Goal: Task Accomplishment & Management: Manage account settings

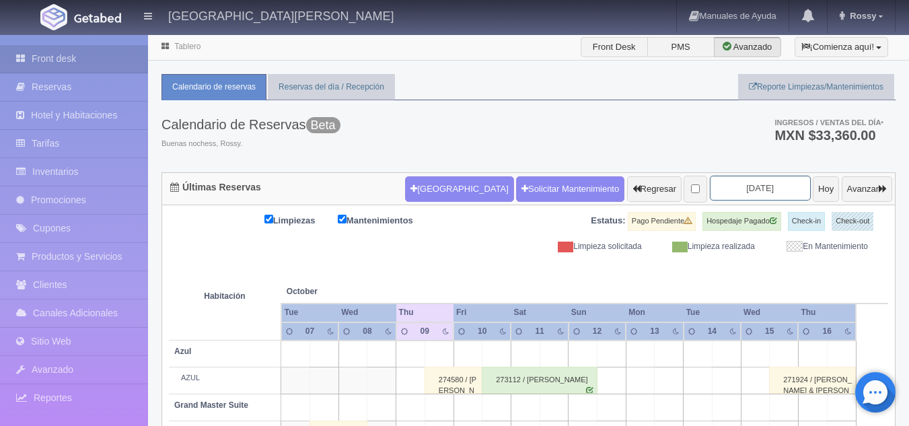
click at [748, 190] on input "2025-10-09" at bounding box center [760, 188] width 101 height 25
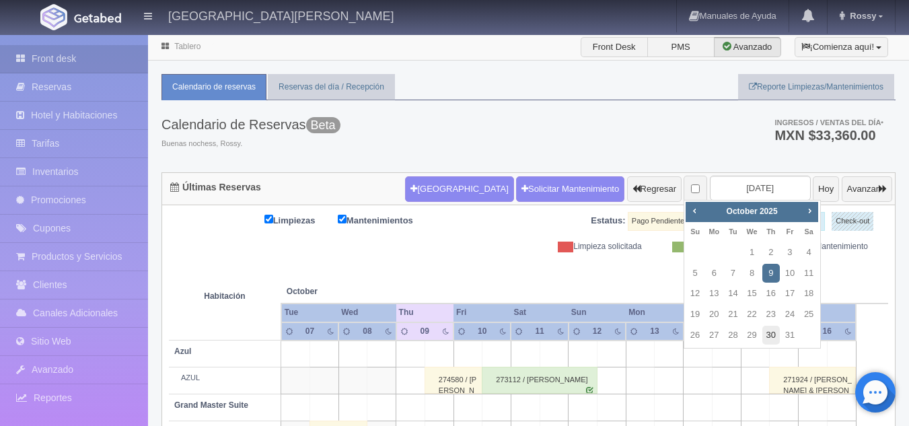
click at [775, 327] on link "30" at bounding box center [772, 336] width 18 height 20
type input "2025-10-30"
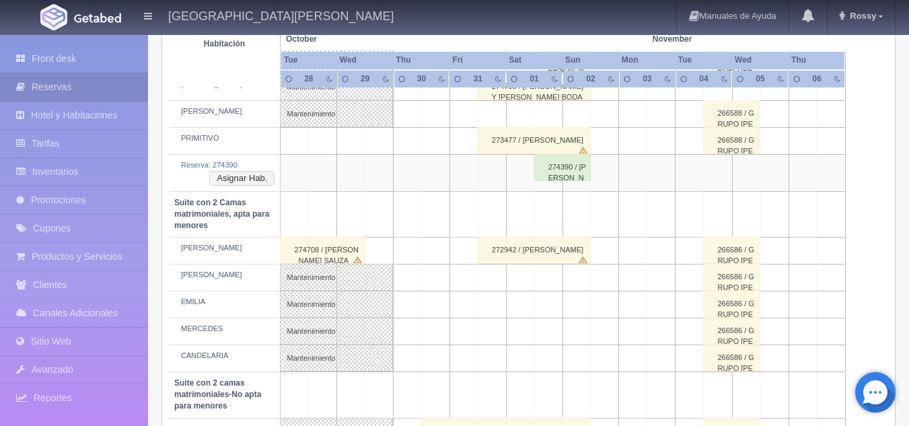
scroll to position [866, 0]
click at [560, 174] on div "274390 / [PERSON_NAME]" at bounding box center [563, 168] width 57 height 27
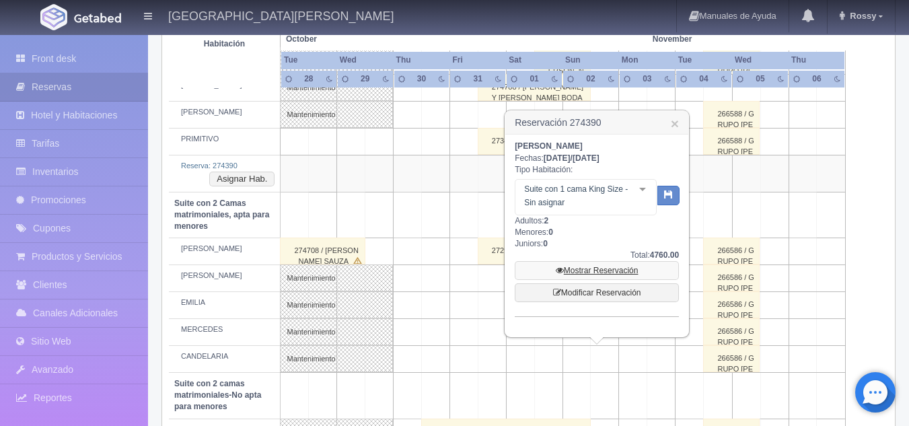
click at [605, 268] on link "Mostrar Reservación" at bounding box center [597, 270] width 164 height 19
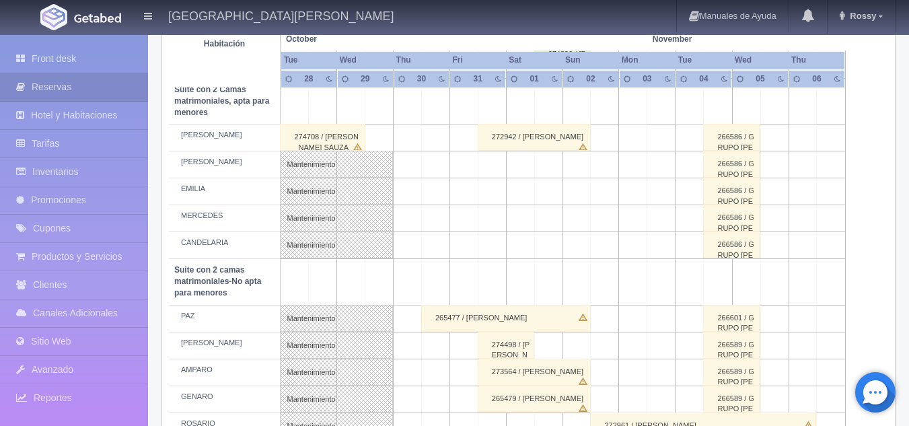
scroll to position [979, 0]
click at [94, 175] on link "Inventarios" at bounding box center [74, 172] width 148 height 28
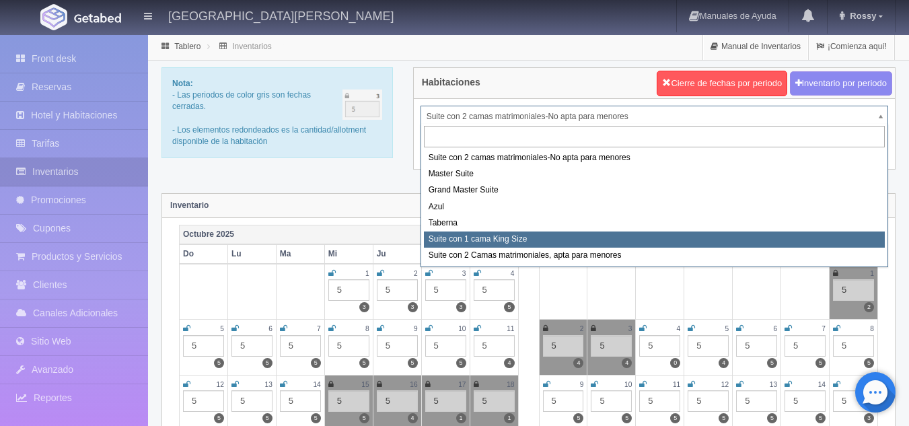
select select "1921"
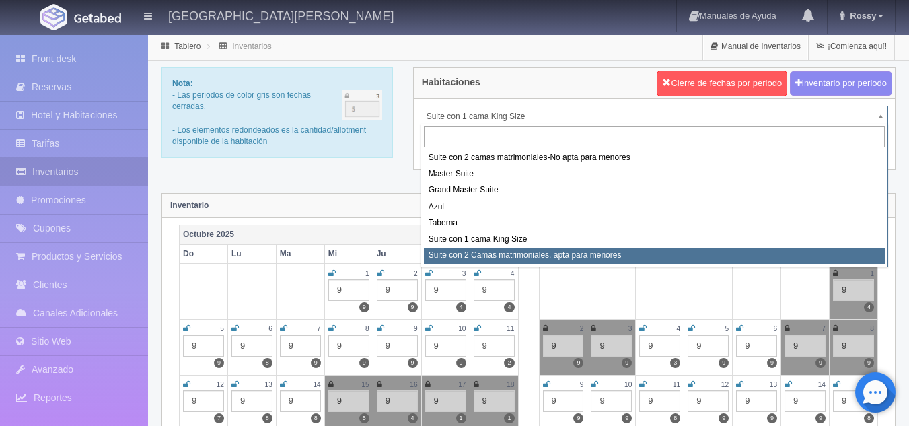
select select "1983"
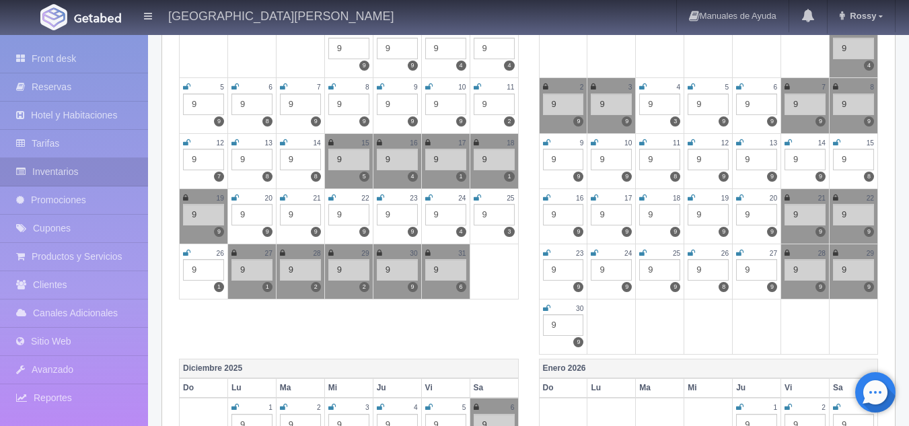
scroll to position [244, 0]
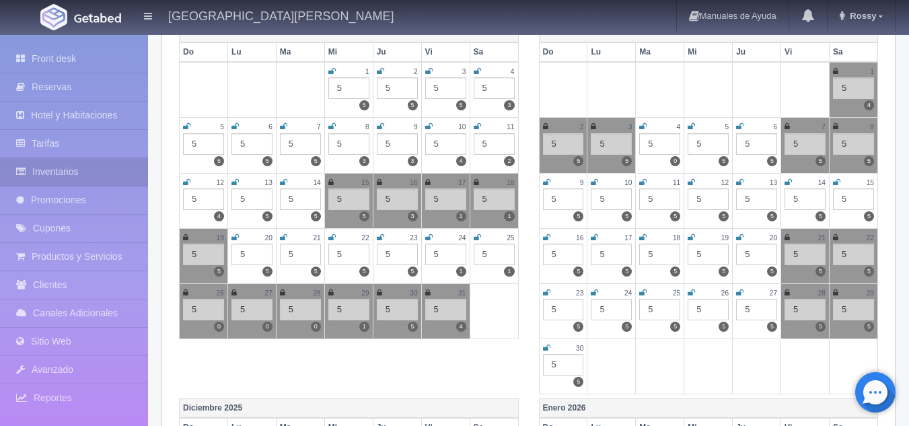
scroll to position [221, 0]
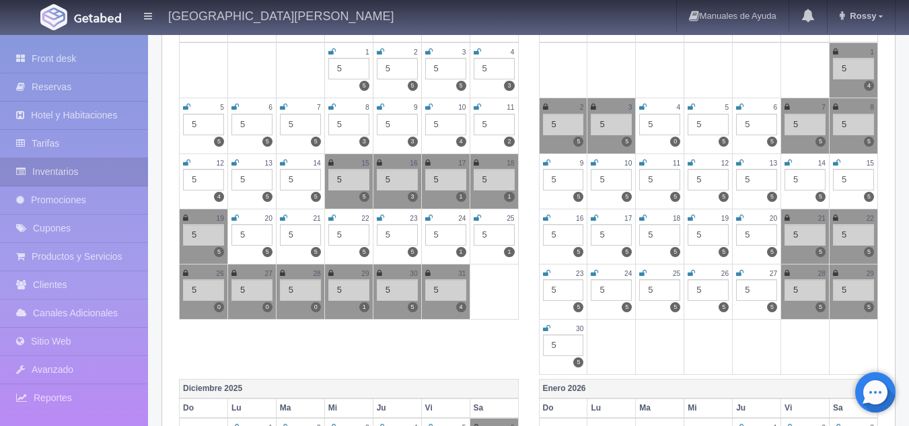
click at [380, 270] on icon at bounding box center [379, 273] width 5 height 8
click at [429, 272] on icon at bounding box center [427, 273] width 5 height 8
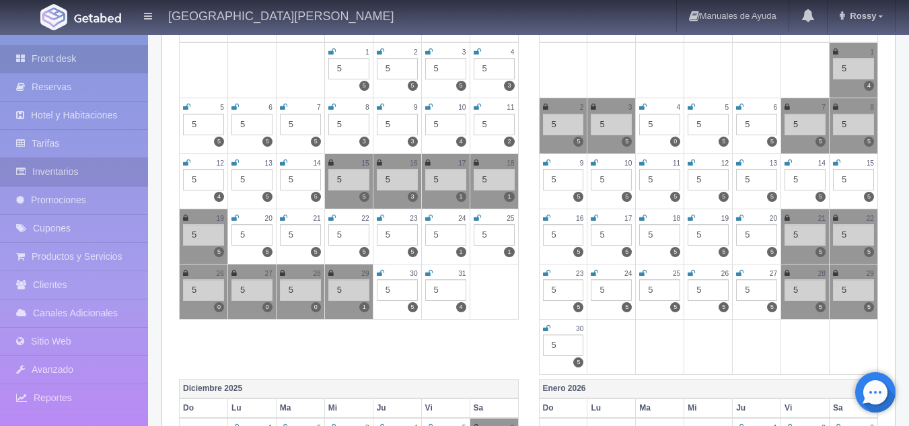
click at [50, 57] on link "Front desk" at bounding box center [74, 59] width 148 height 28
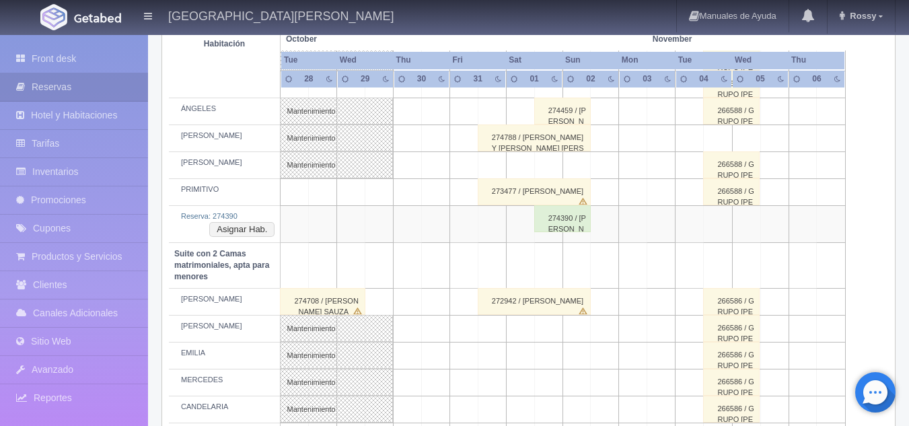
scroll to position [816, 0]
click at [527, 295] on div "272942 / OMAR MURILLO" at bounding box center [534, 300] width 113 height 27
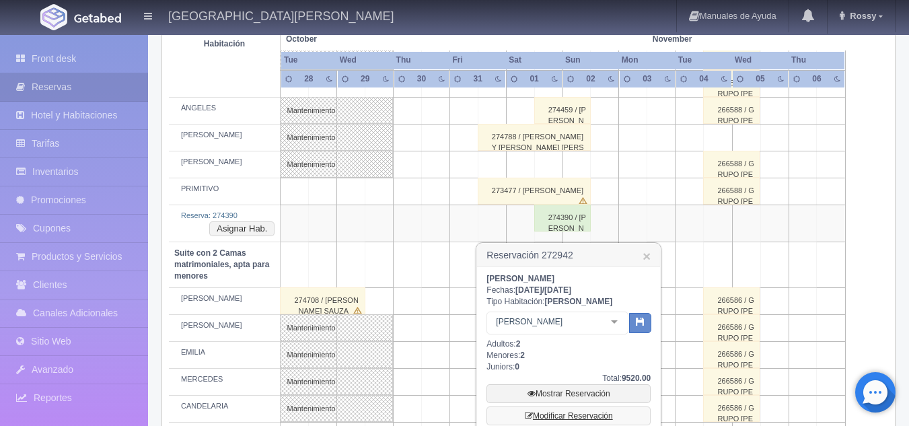
click at [563, 413] on link "Modificar Reservación" at bounding box center [569, 416] width 164 height 19
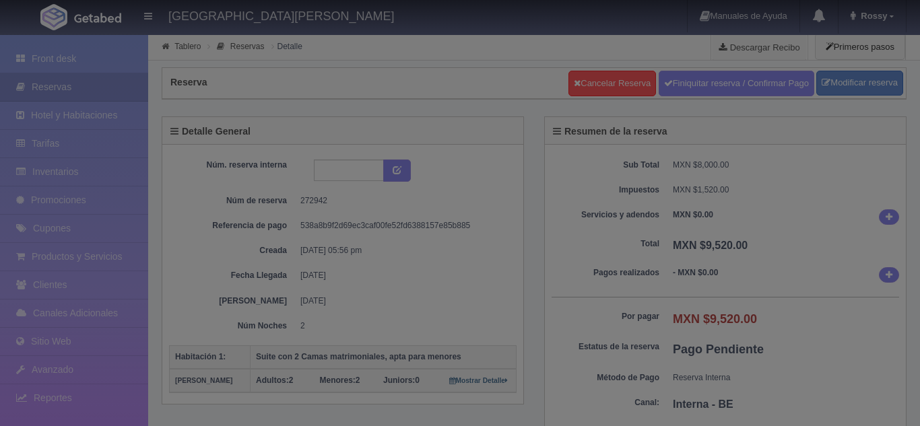
select select "2"
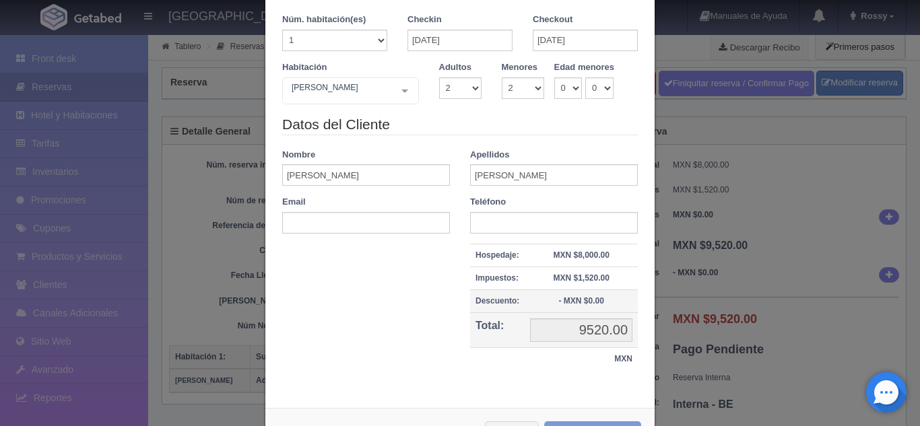
scroll to position [55, 0]
click at [418, 44] on input "[DATE]" at bounding box center [459, 42] width 105 height 22
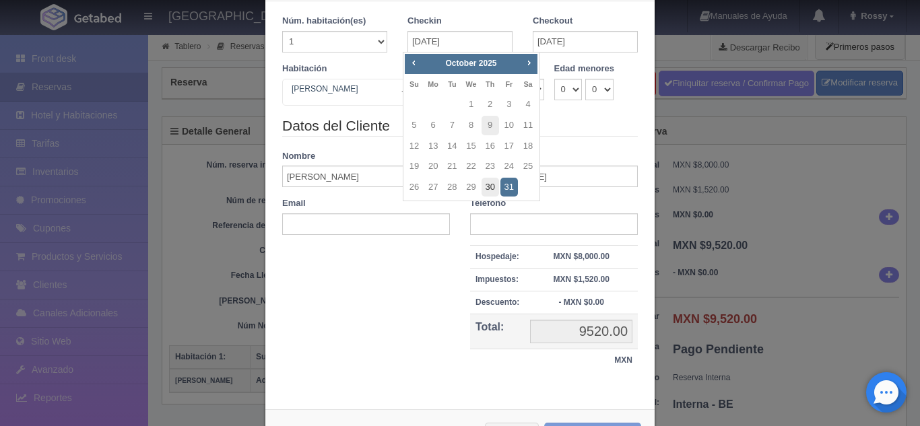
click at [496, 182] on link "30" at bounding box center [490, 188] width 18 height 20
type input "[DATE]"
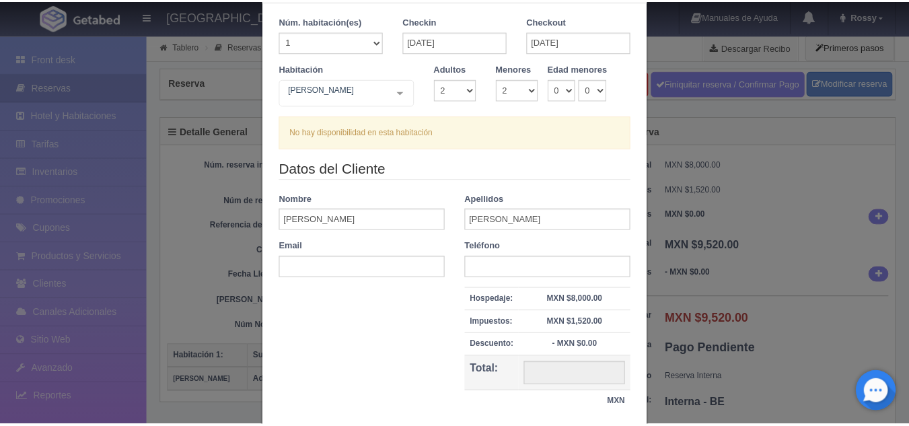
scroll to position [151, 0]
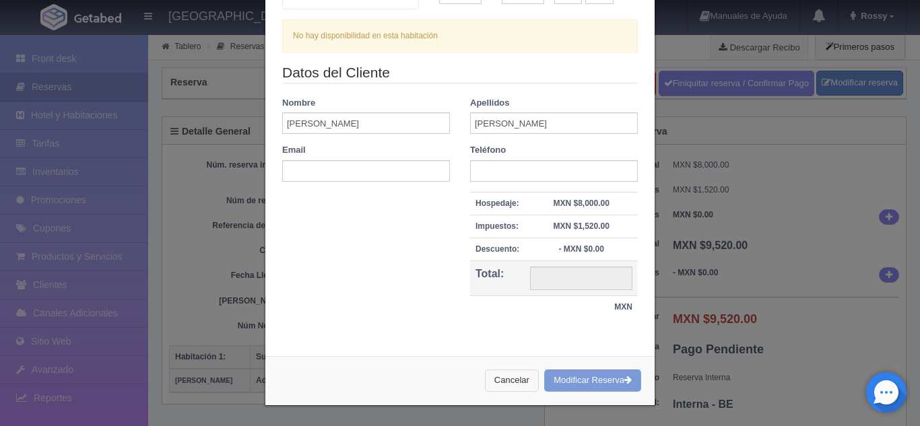
click at [524, 386] on button "Cancelar" at bounding box center [512, 381] width 54 height 22
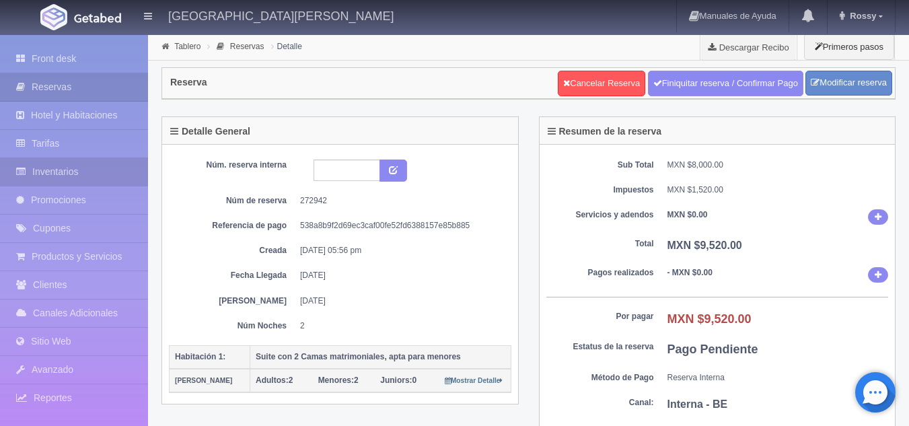
click at [104, 164] on link "Inventarios" at bounding box center [74, 172] width 148 height 28
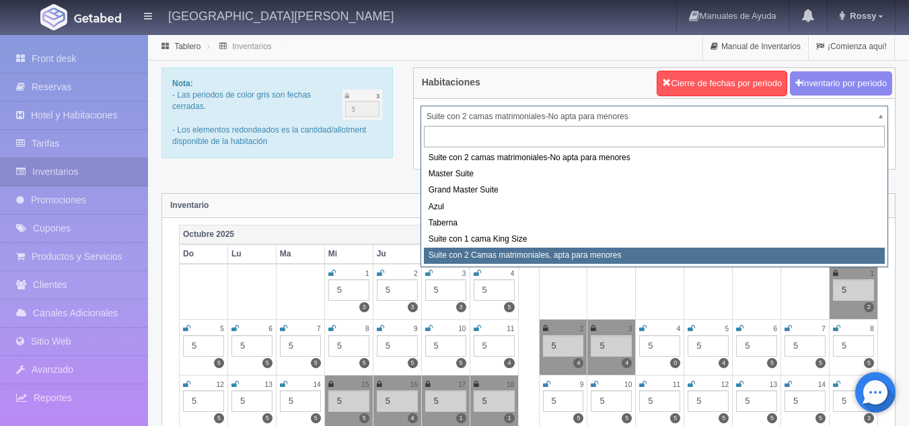
select select "1983"
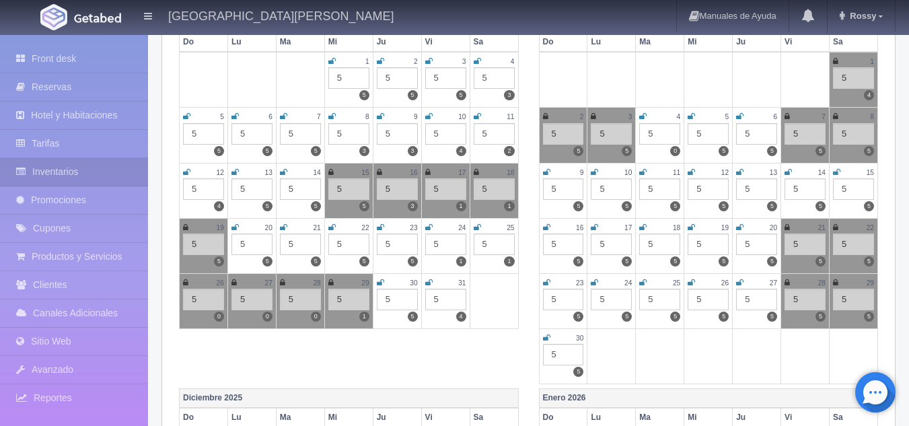
scroll to position [213, 0]
click at [833, 63] on icon at bounding box center [835, 61] width 5 height 8
click at [547, 113] on icon at bounding box center [545, 116] width 5 height 8
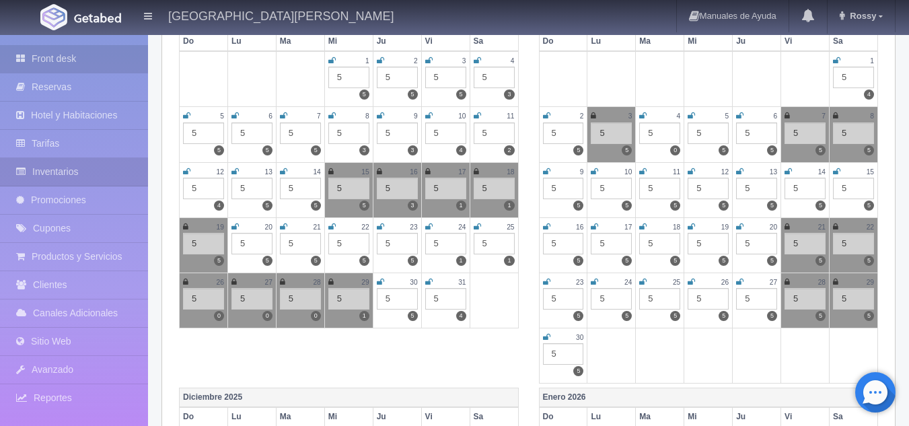
click at [78, 70] on link "Front desk" at bounding box center [74, 59] width 148 height 28
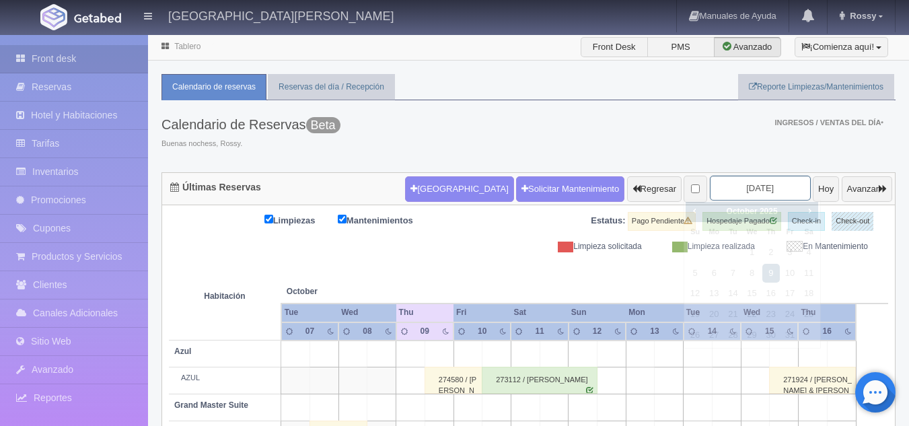
click at [718, 193] on input "[DATE]" at bounding box center [760, 188] width 101 height 25
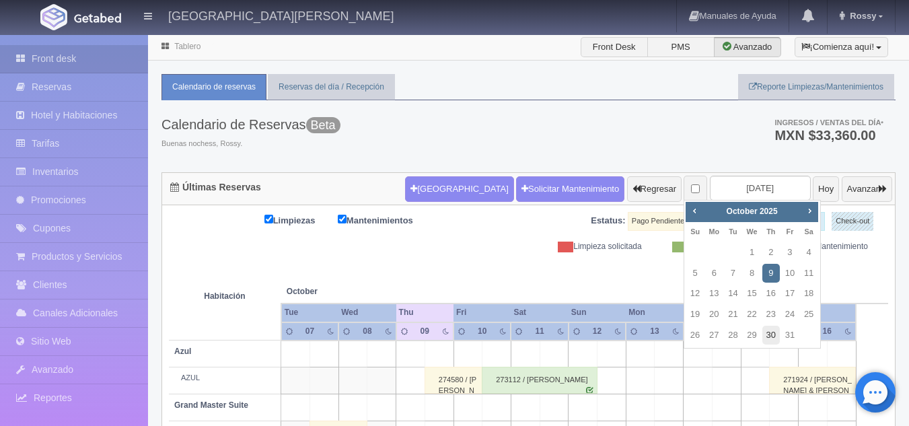
click at [771, 328] on link "30" at bounding box center [772, 336] width 18 height 20
type input "[DATE]"
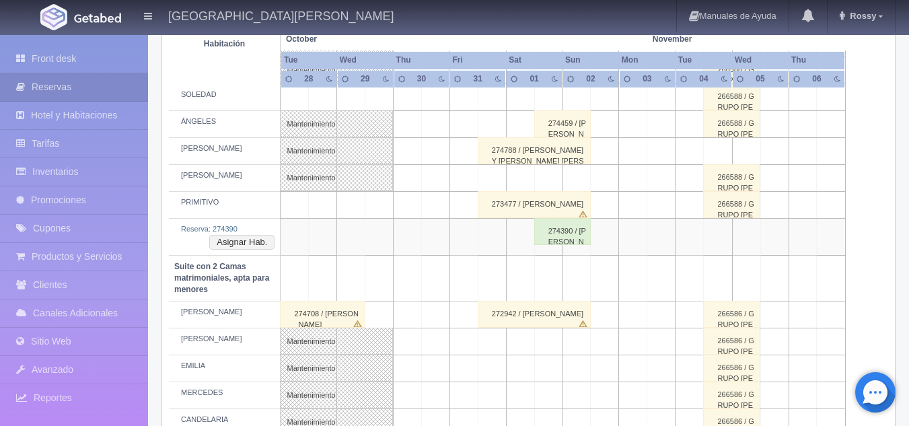
scroll to position [803, 0]
click at [518, 315] on div "272942 / [PERSON_NAME]" at bounding box center [534, 313] width 113 height 27
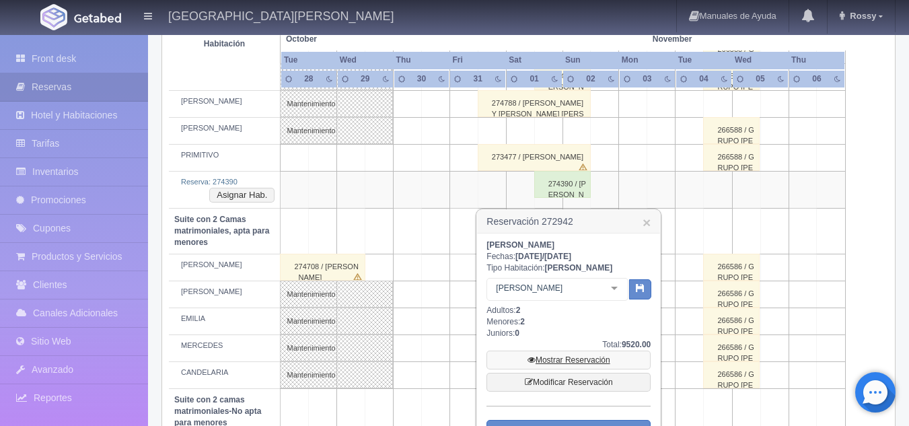
scroll to position [851, 0]
click at [588, 383] on link "Modificar Reservación" at bounding box center [569, 381] width 164 height 19
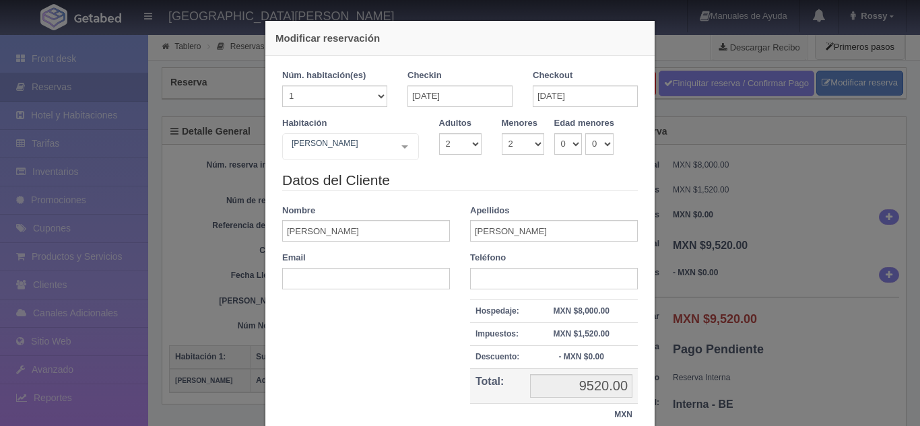
select select "2"
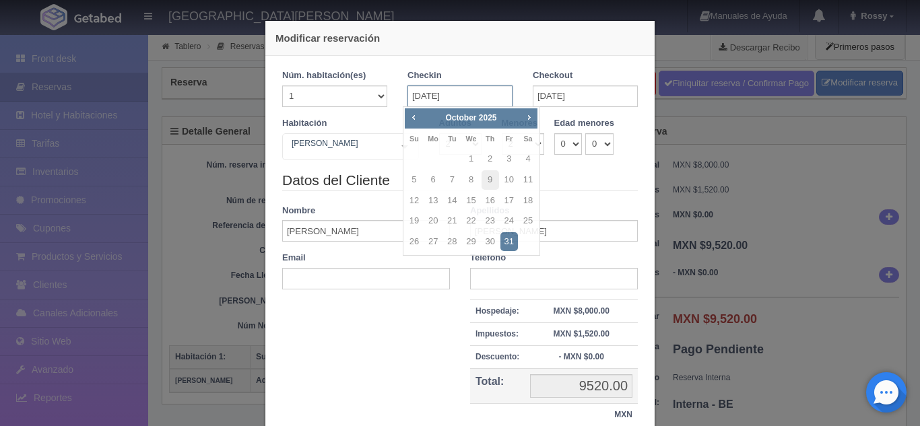
click at [432, 100] on input "[DATE]" at bounding box center [459, 96] width 105 height 22
click at [488, 236] on link "30" at bounding box center [490, 242] width 18 height 20
type input "[DATE]"
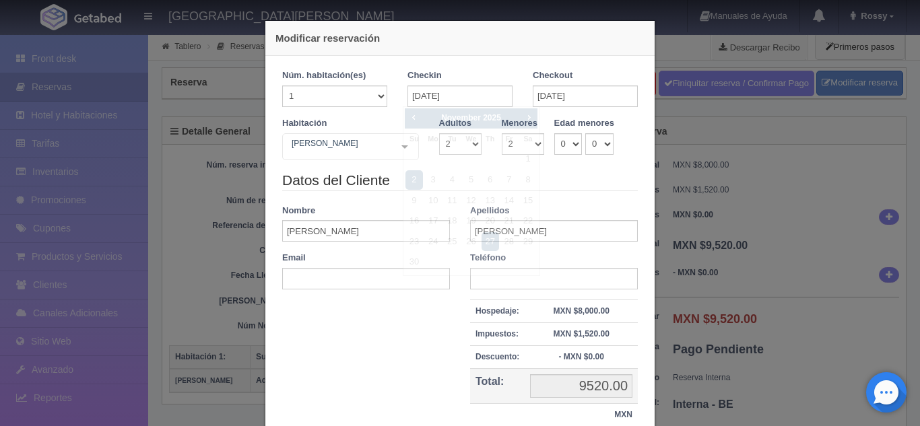
checkbox input "false"
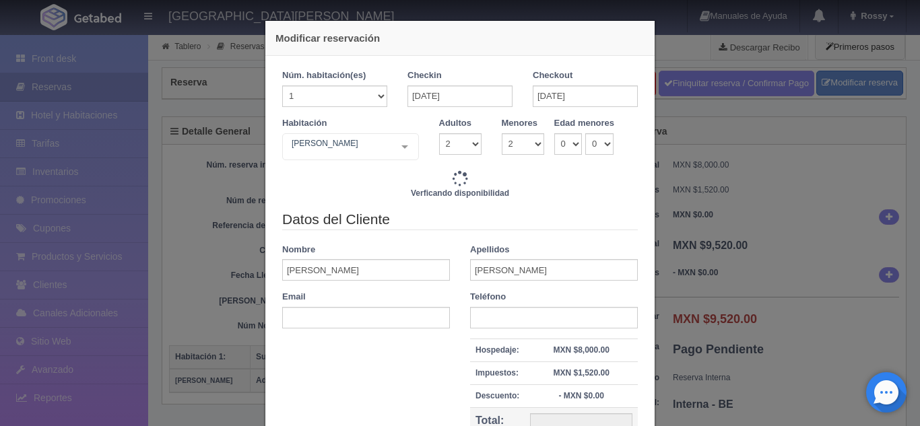
type input "13380.00"
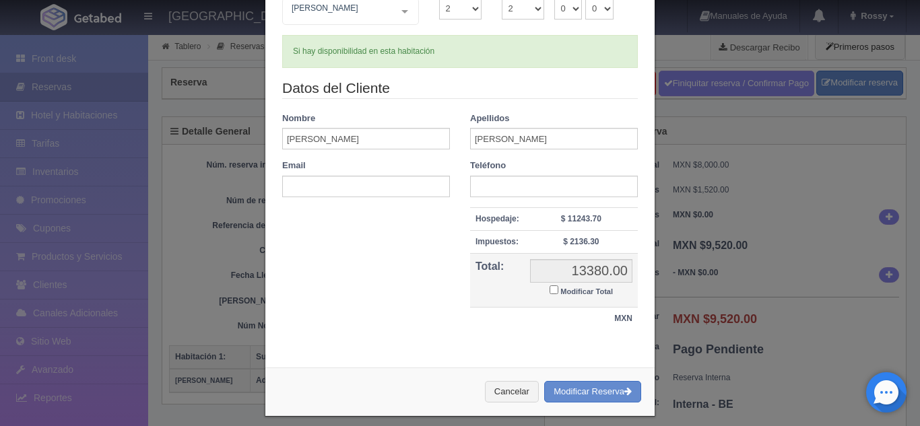
scroll to position [146, 0]
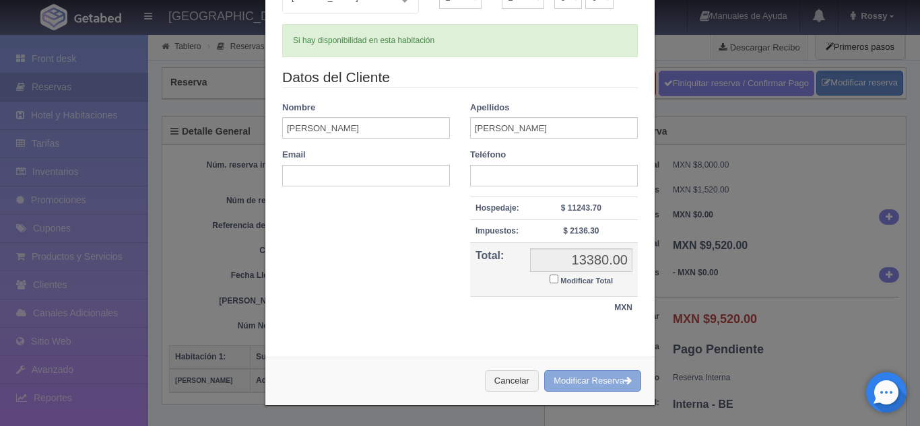
click at [578, 382] on button "Modificar Reserva" at bounding box center [592, 381] width 97 height 22
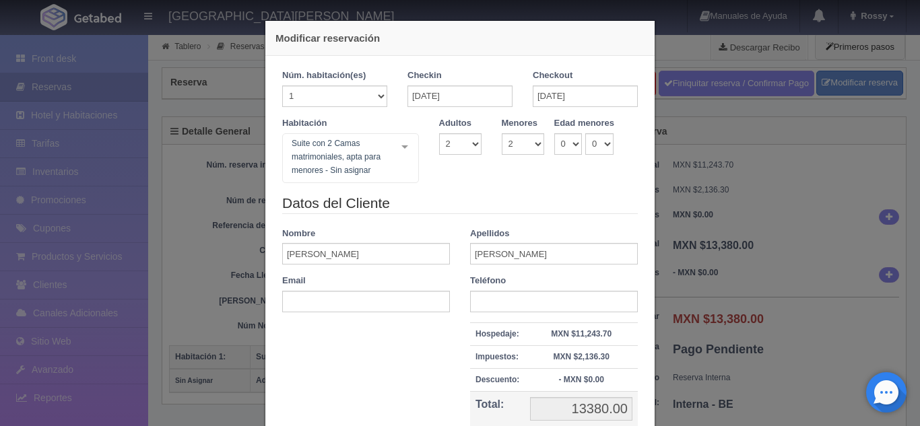
select select "2"
click at [687, 261] on div "Modificar reservación Núm. habitación(es) 1 2 3 4 5 6 7 8 9 10 11 12 13 14 15 1…" at bounding box center [460, 213] width 920 height 426
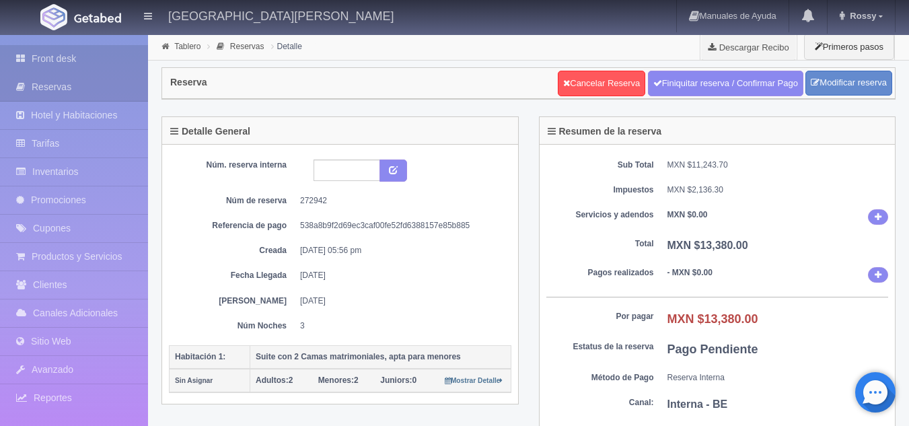
click at [61, 60] on link "Front desk" at bounding box center [74, 59] width 148 height 28
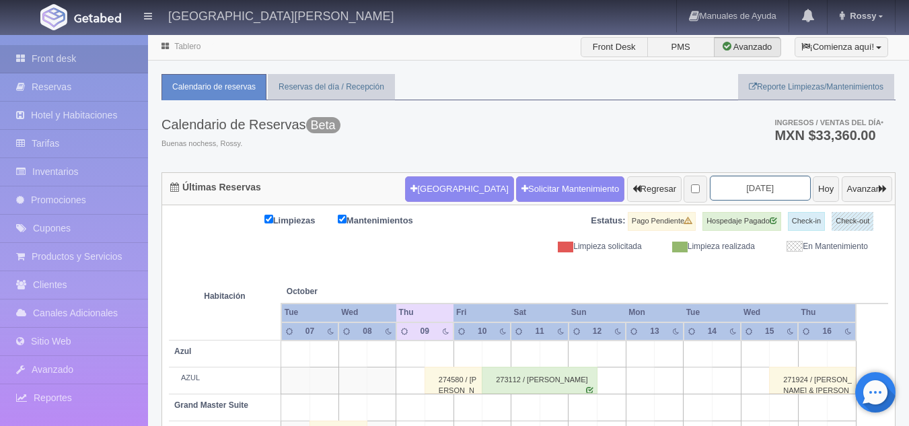
click at [740, 178] on input "[DATE]" at bounding box center [760, 188] width 101 height 25
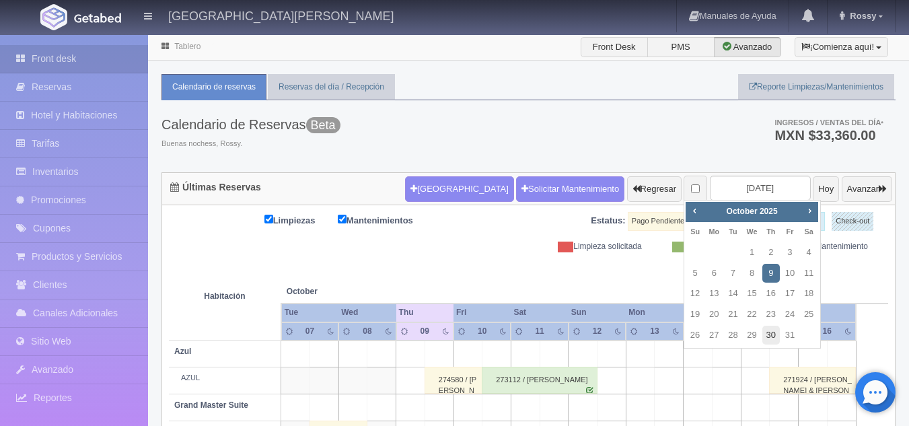
click at [776, 341] on link "30" at bounding box center [772, 336] width 18 height 20
type input "2025-10-30"
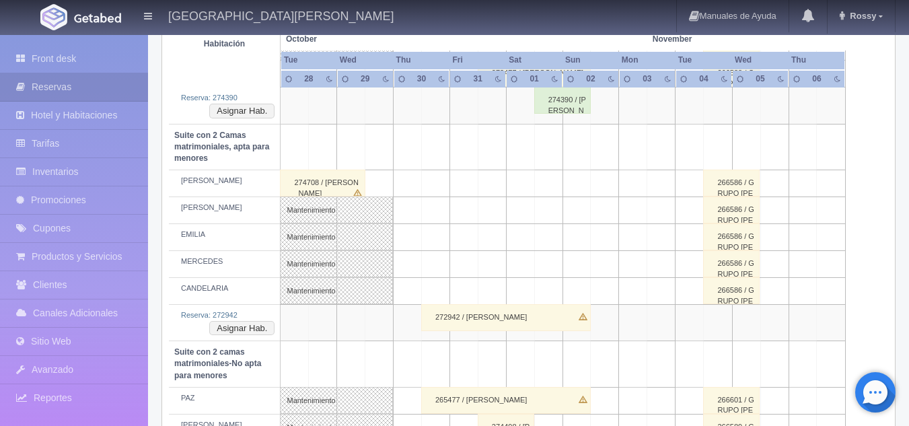
scroll to position [934, 0]
click at [257, 332] on button "Asignar Hab." at bounding box center [241, 327] width 65 height 15
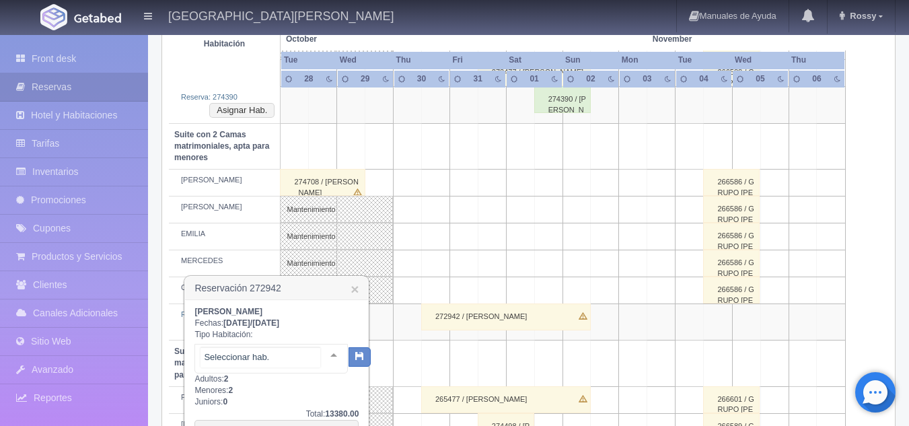
click at [320, 355] on div "Suite con 2 Camas matrimoniales, apta para menores Suite con 2 Camas matrimonia…" at bounding box center [271, 359] width 153 height 30
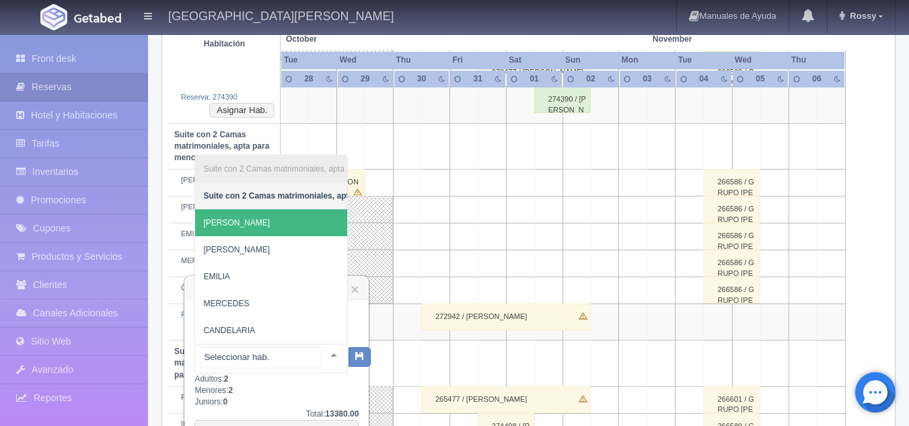
click at [230, 209] on span "[PERSON_NAME]" at bounding box center [331, 222] width 272 height 27
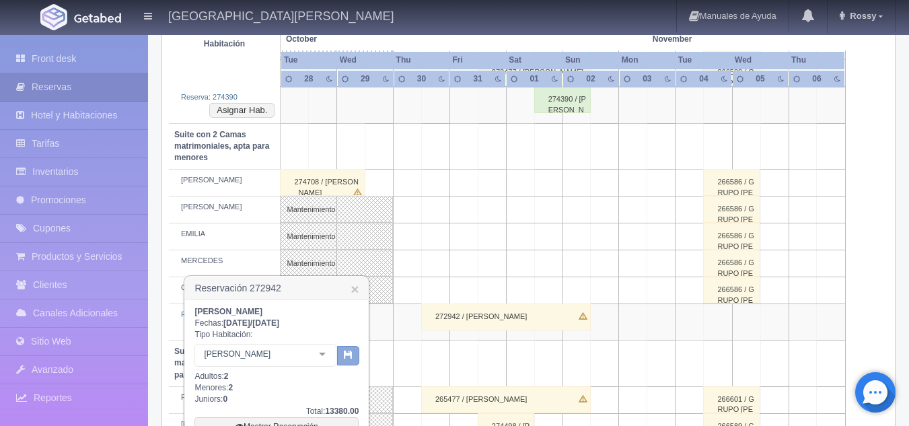
click at [348, 365] on button "button" at bounding box center [348, 356] width 22 height 20
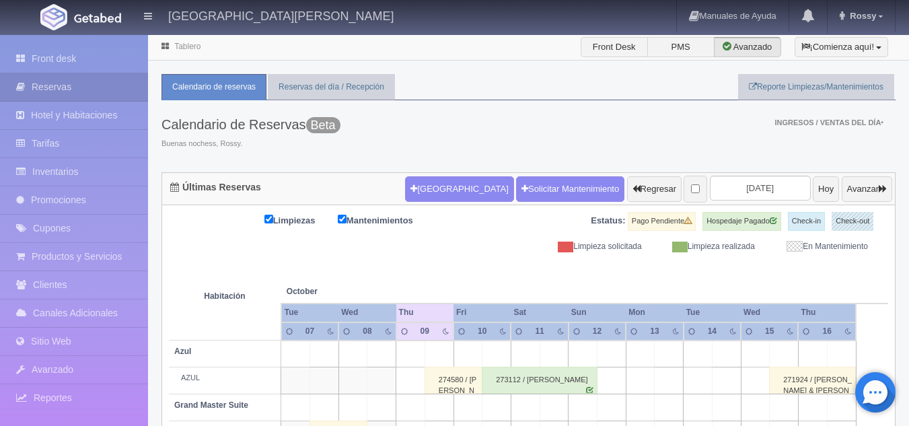
scroll to position [100, 0]
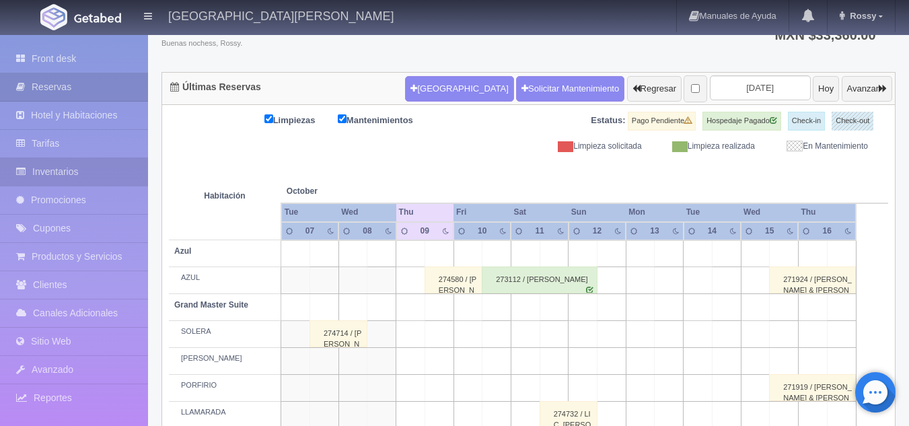
click at [104, 178] on link "Inventarios" at bounding box center [74, 172] width 148 height 28
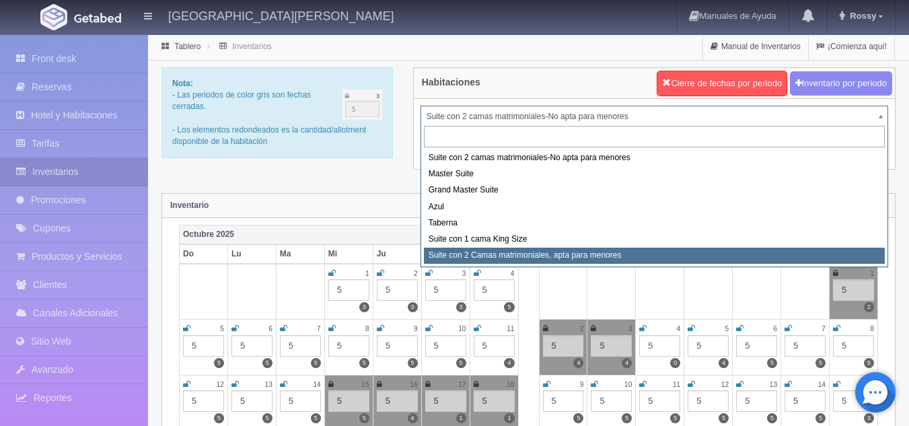
select select "1983"
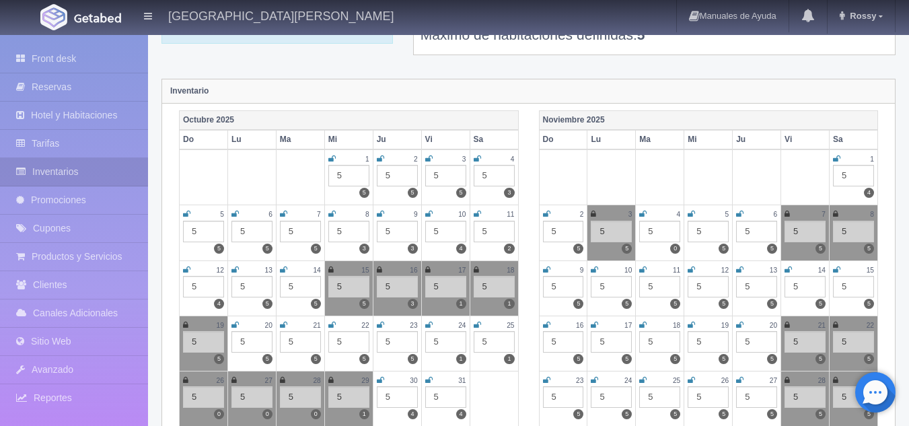
scroll to position [111, 0]
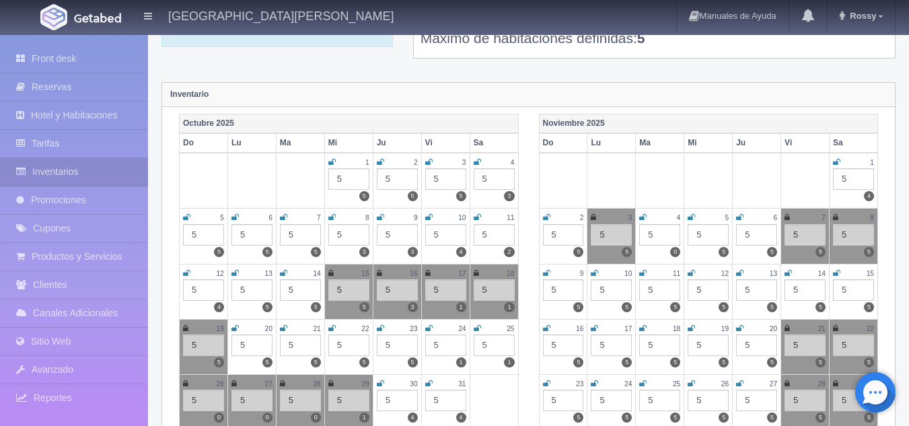
click at [550, 217] on icon at bounding box center [546, 217] width 7 height 8
click at [839, 160] on icon at bounding box center [836, 162] width 7 height 8
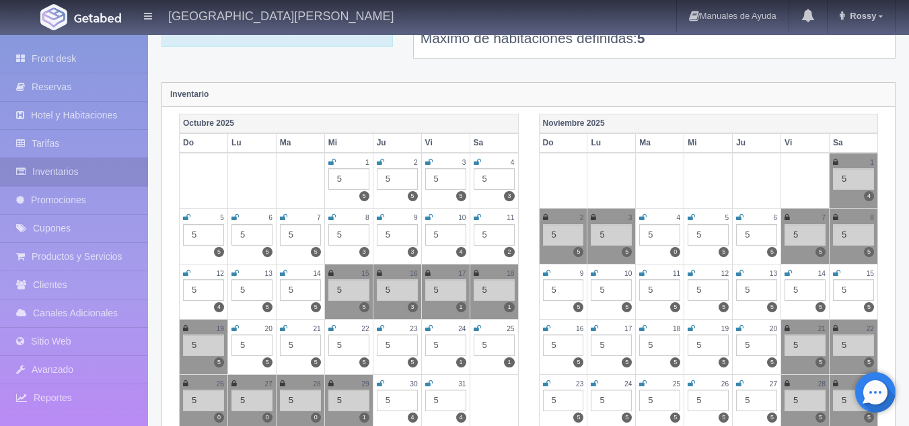
scroll to position [273, 0]
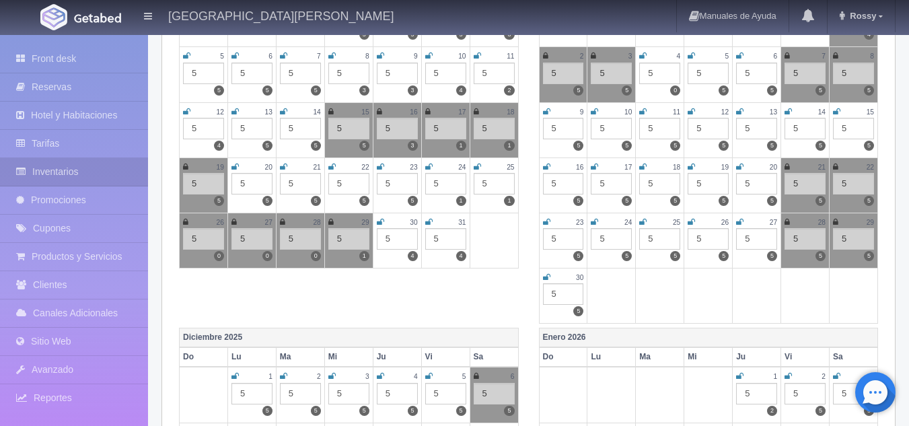
click at [378, 221] on icon at bounding box center [380, 222] width 7 height 8
click at [427, 221] on icon at bounding box center [428, 222] width 7 height 8
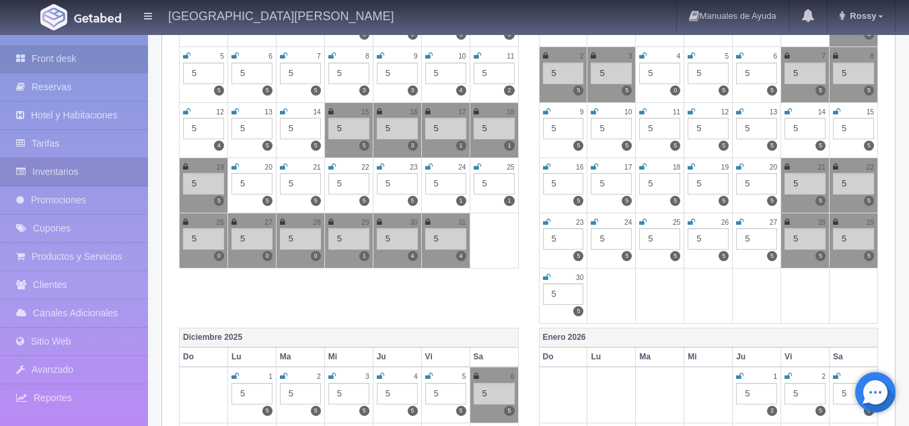
click at [99, 59] on link "Front desk" at bounding box center [74, 59] width 148 height 28
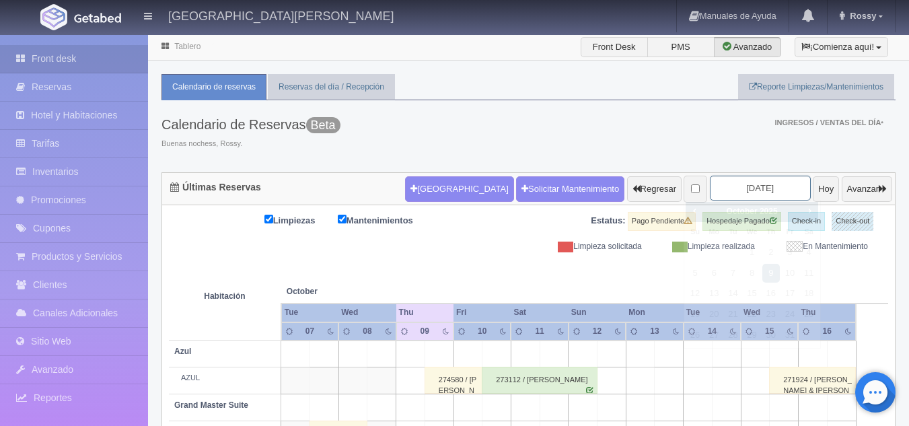
click at [718, 194] on input "[DATE]" at bounding box center [760, 188] width 101 height 25
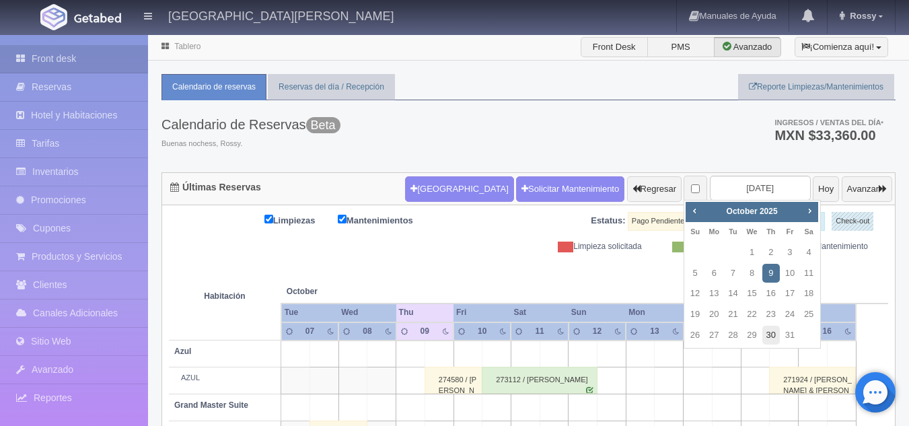
click at [778, 334] on link "30" at bounding box center [772, 336] width 18 height 20
type input "2025-10-30"
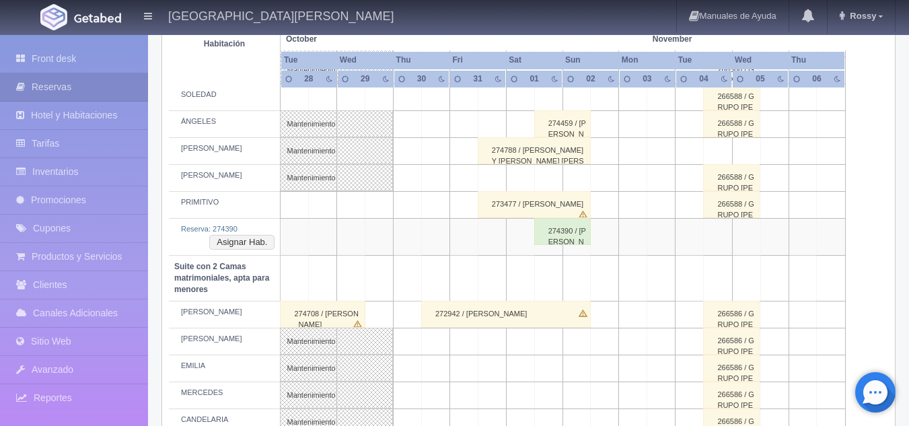
scroll to position [824, 0]
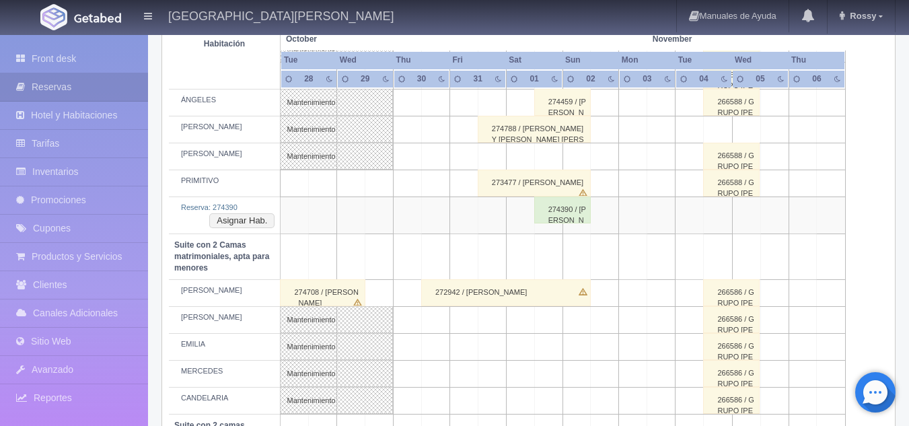
click at [579, 208] on div "274390 / [PERSON_NAME]" at bounding box center [563, 210] width 57 height 27
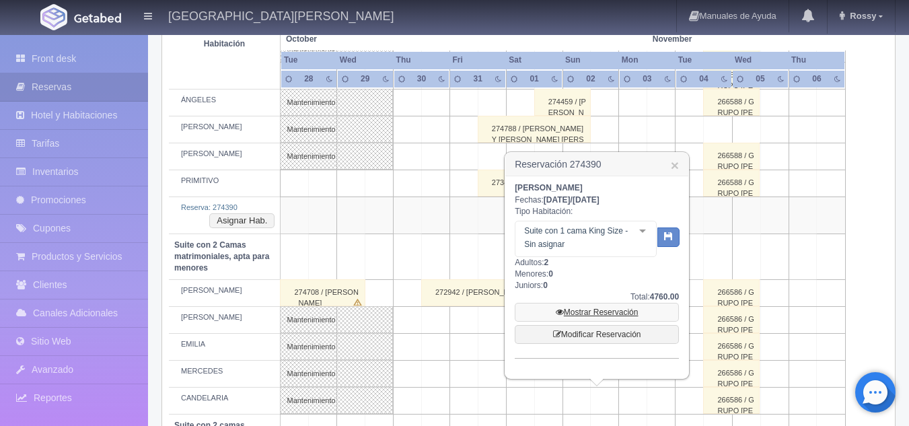
click at [613, 304] on link "Mostrar Reservación" at bounding box center [597, 312] width 164 height 19
